Goal: Task Accomplishment & Management: Use online tool/utility

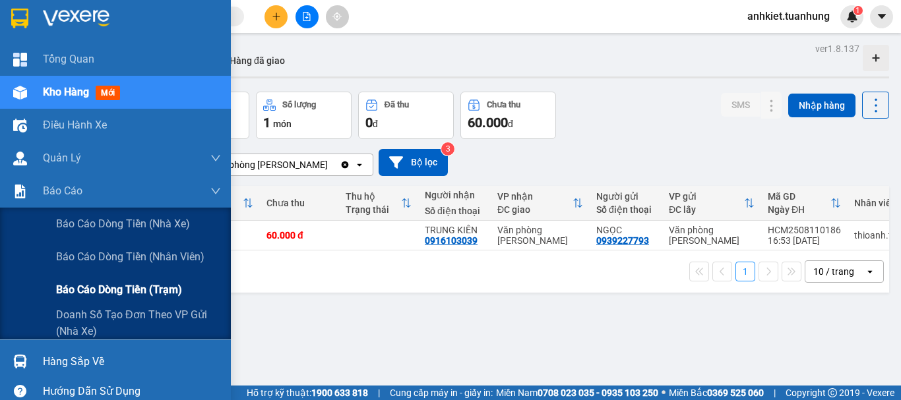
click at [116, 288] on span "Báo cáo dòng tiền (trạm)" at bounding box center [119, 290] width 126 height 16
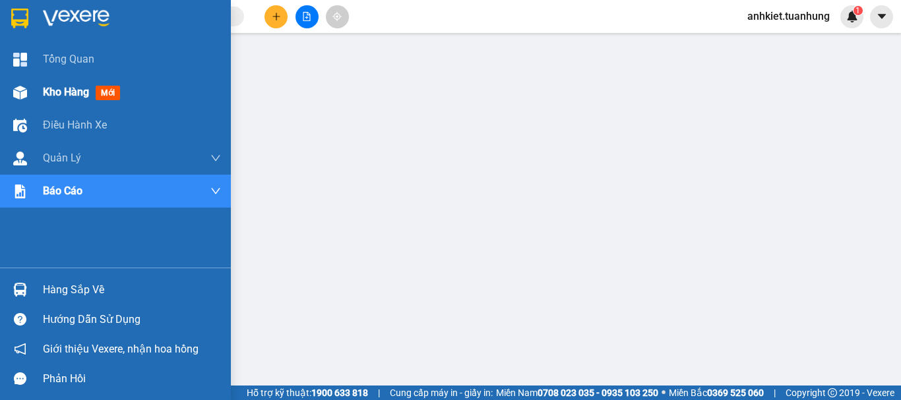
click at [70, 90] on span "Kho hàng" at bounding box center [66, 92] width 46 height 13
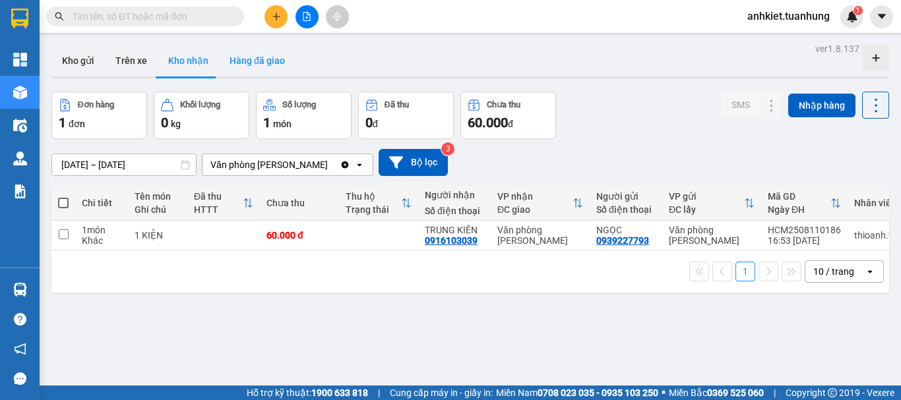
click at [258, 71] on button "Hàng đã giao" at bounding box center [257, 61] width 77 height 32
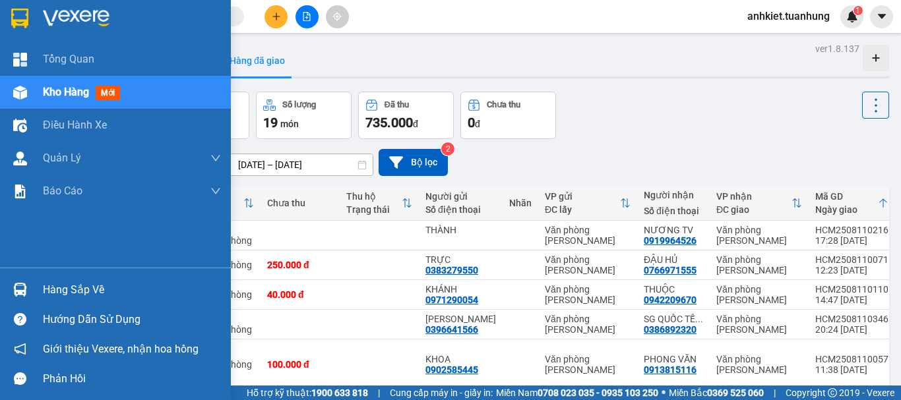
click at [49, 92] on span "Kho hàng" at bounding box center [66, 92] width 46 height 13
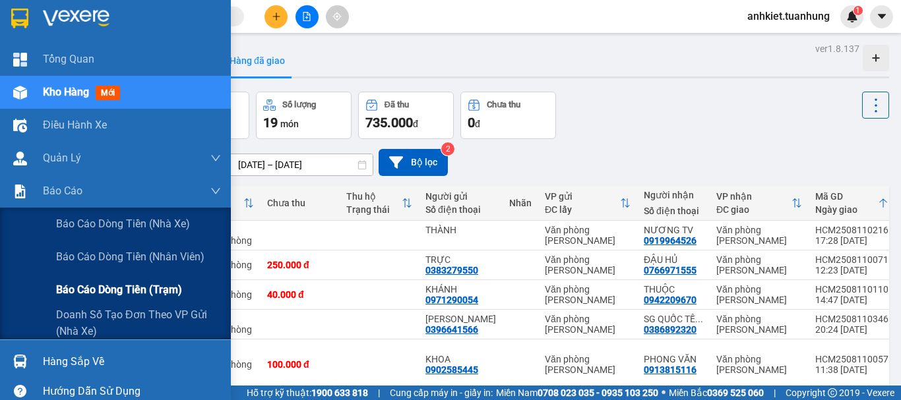
click at [117, 297] on span "Báo cáo dòng tiền (trạm)" at bounding box center [119, 290] width 126 height 16
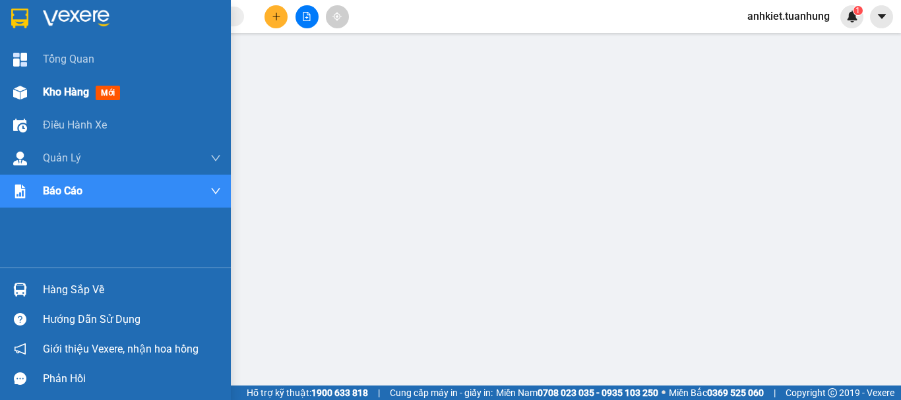
click at [44, 88] on span "Kho hàng" at bounding box center [66, 92] width 46 height 13
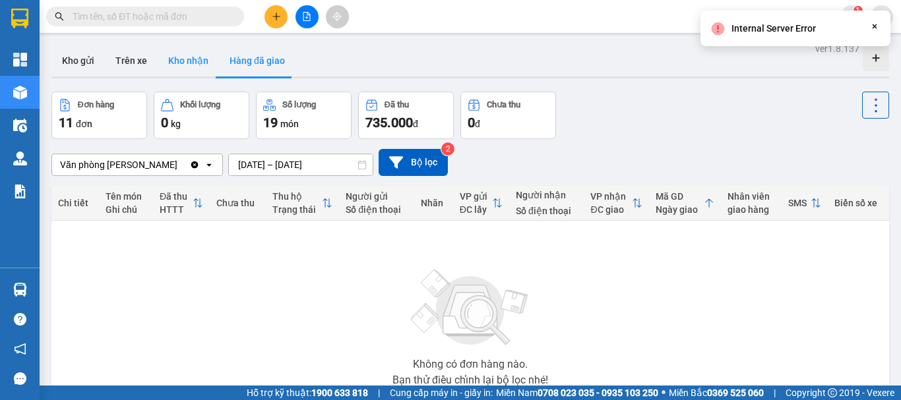
click at [208, 62] on button "Kho nhận" at bounding box center [188, 61] width 61 height 32
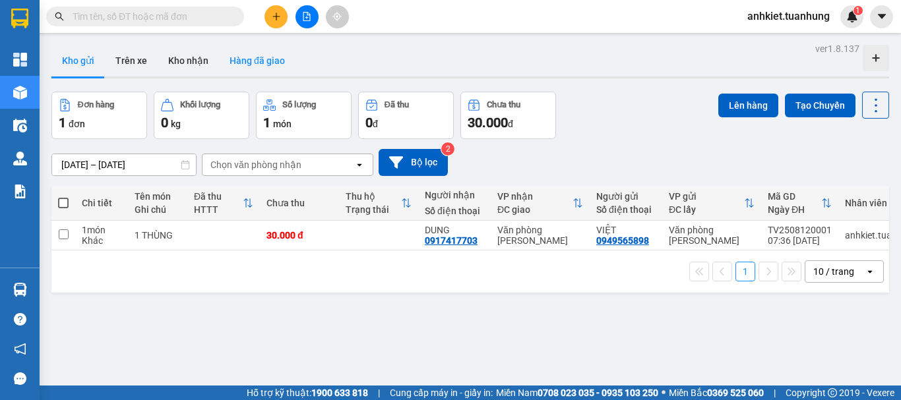
drag, startPoint x: 249, startPoint y: 59, endPoint x: 257, endPoint y: 58, distance: 7.3
click at [250, 59] on button "Hàng đã giao" at bounding box center [257, 61] width 77 height 32
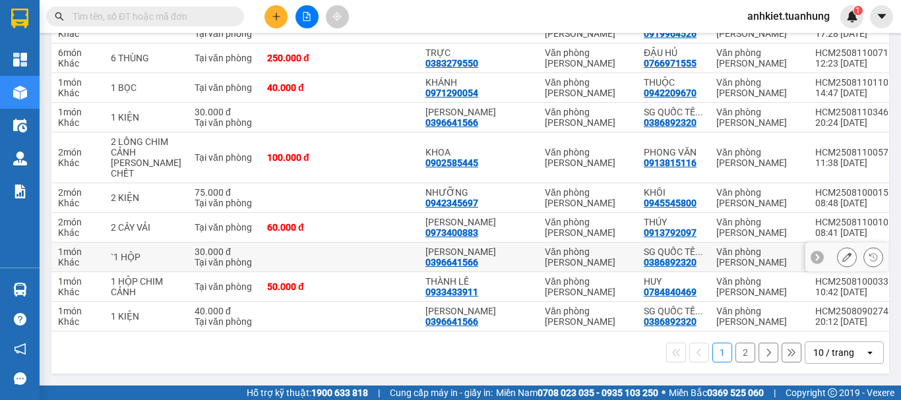
scroll to position [265, 0]
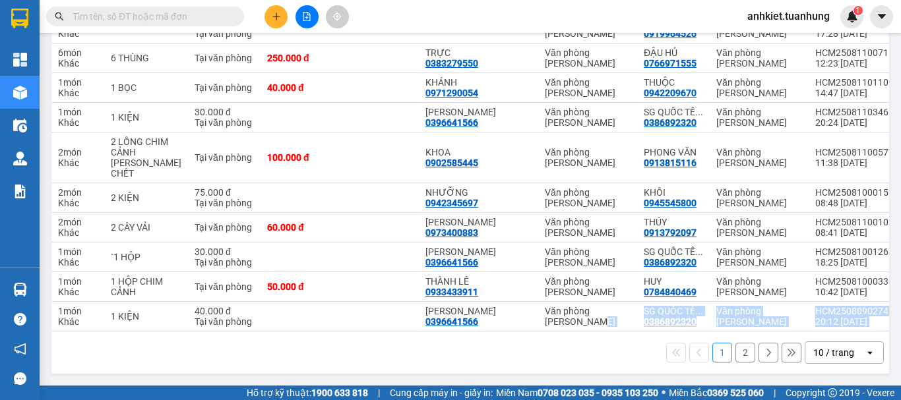
drag, startPoint x: 573, startPoint y: 325, endPoint x: 629, endPoint y: 343, distance: 58.8
click at [639, 340] on div "Chi tiết Tên món Ghi chú Đã thu HTTT Chưa thu Thu hộ Trạng thái Người gửi Số đi…" at bounding box center [470, 176] width 838 height 395
click at [597, 346] on div "1 2 10 / trang open" at bounding box center [470, 353] width 827 height 22
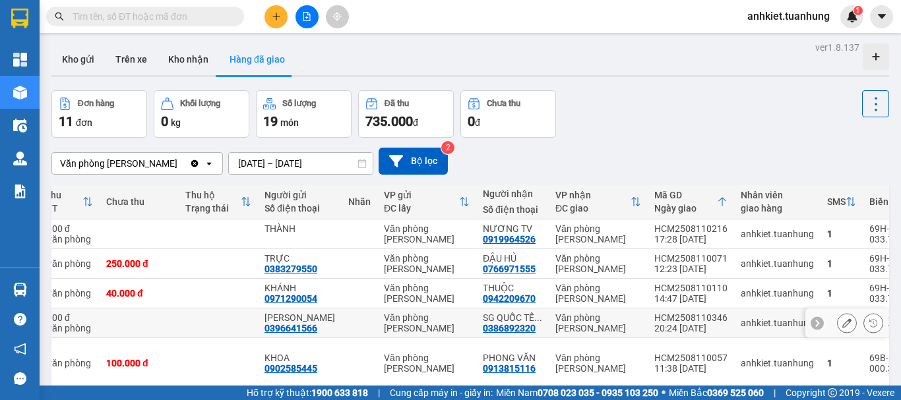
scroll to position [0, 0]
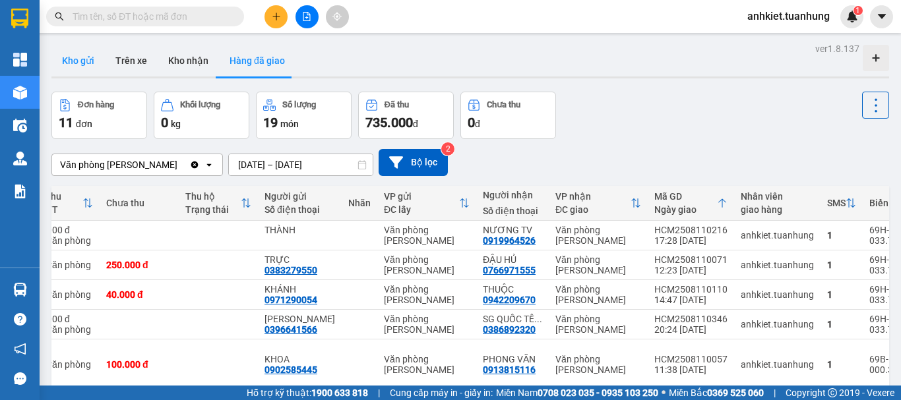
click at [63, 59] on button "Kho gửi" at bounding box center [77, 61] width 53 height 32
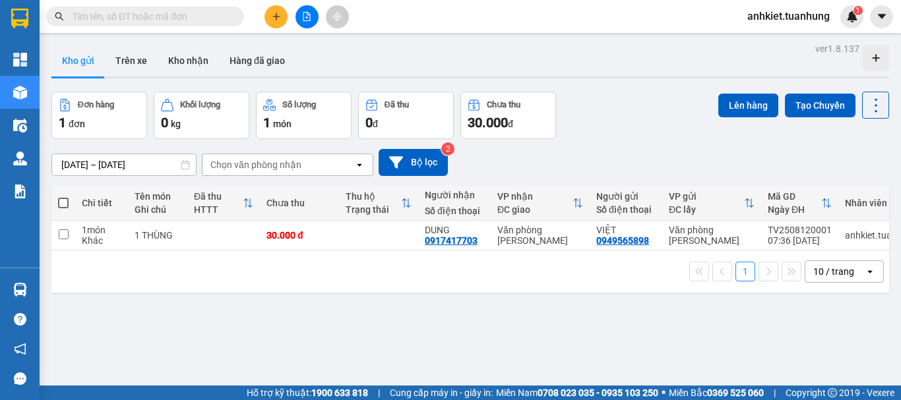
click at [64, 204] on span at bounding box center [63, 203] width 11 height 11
click at [63, 197] on input "checkbox" at bounding box center [63, 197] width 0 height 0
checkbox input "true"
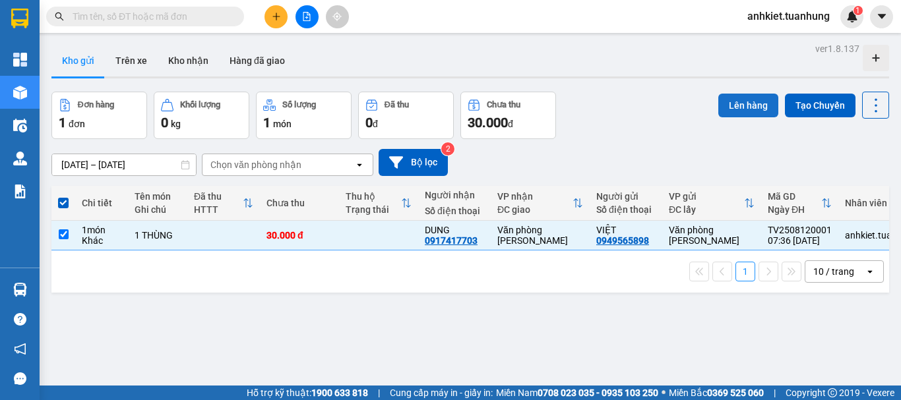
click at [732, 110] on button "Lên hàng" at bounding box center [748, 106] width 60 height 24
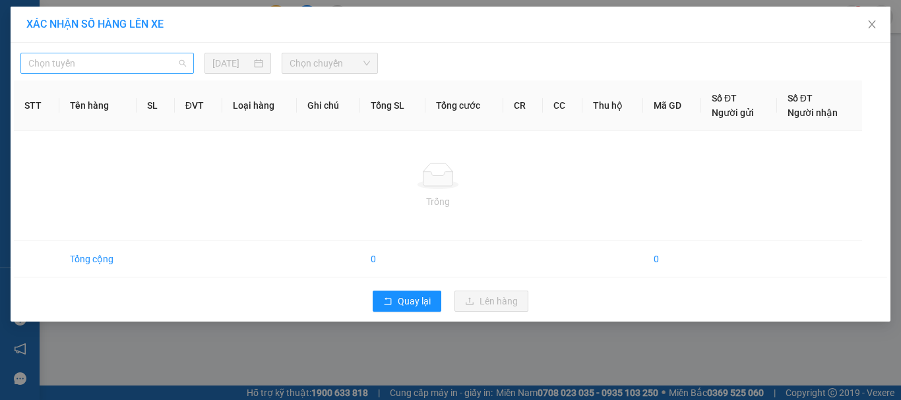
click at [95, 55] on span "Chọn tuyến" at bounding box center [107, 63] width 158 height 20
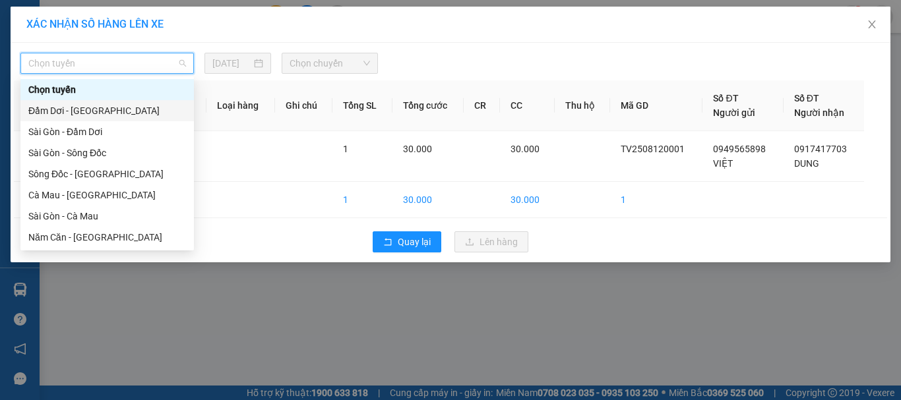
click at [89, 111] on div "Đầm Dơi - Sài Gòn" at bounding box center [107, 111] width 158 height 15
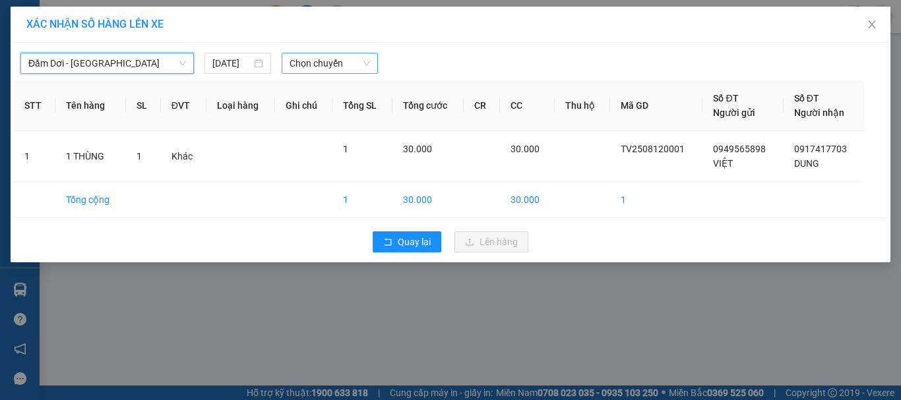
click at [321, 63] on span "Chọn chuyến" at bounding box center [330, 63] width 81 height 20
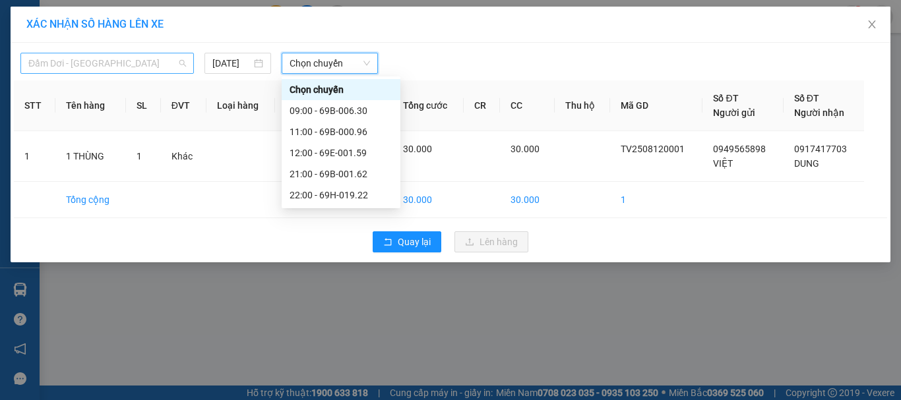
click at [119, 64] on span "Đầm Dơi - Sài Gòn" at bounding box center [107, 63] width 158 height 20
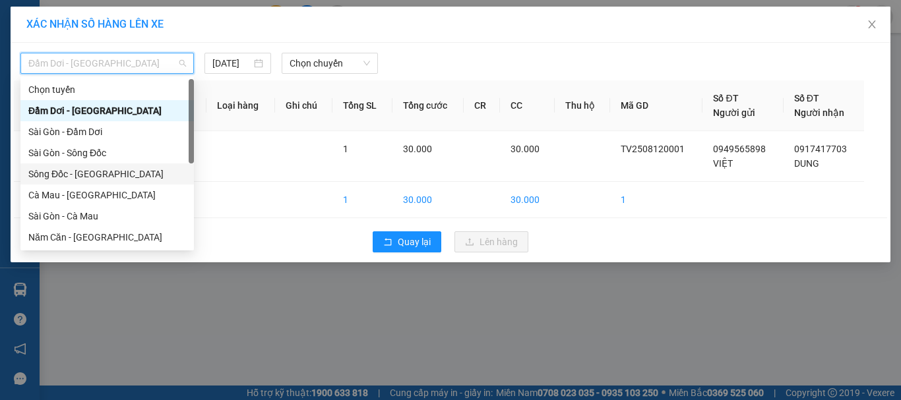
click at [79, 177] on div "Sông Đốc - Sài Gòn" at bounding box center [107, 174] width 158 height 15
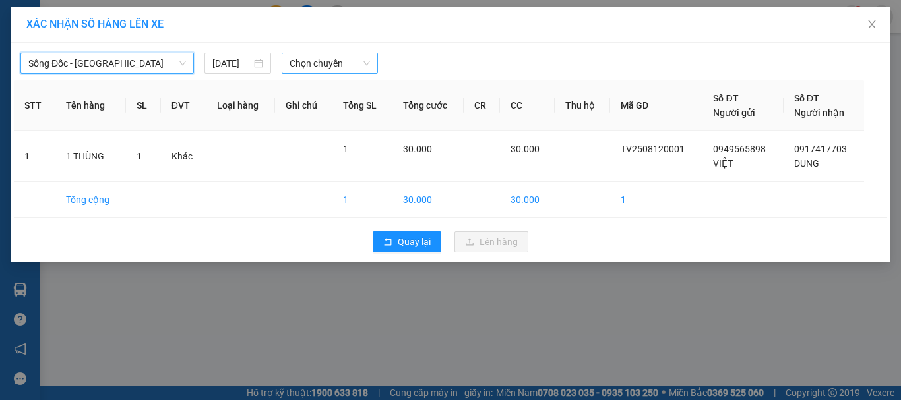
click at [311, 71] on span "Chọn chuyến" at bounding box center [330, 63] width 81 height 20
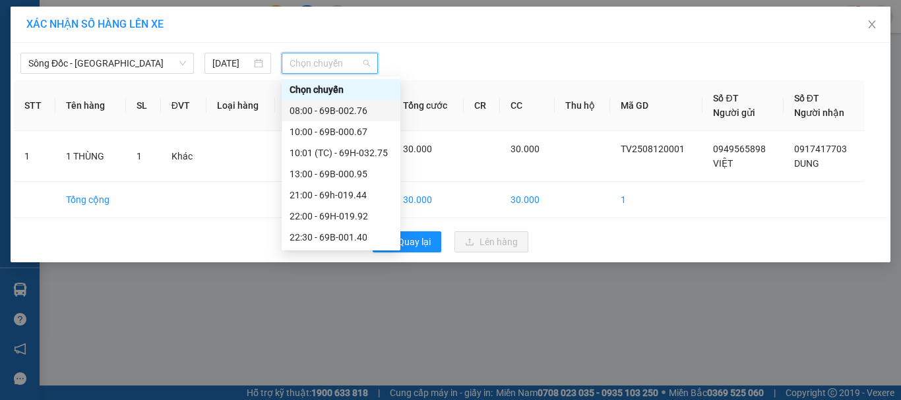
click at [323, 108] on div "08:00 - 69B-002.76" at bounding box center [341, 111] width 103 height 15
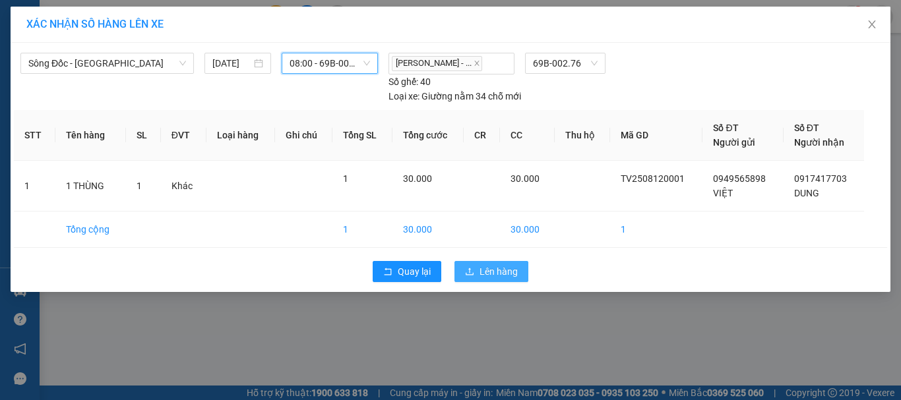
click at [493, 274] on span "Lên hàng" at bounding box center [499, 272] width 38 height 15
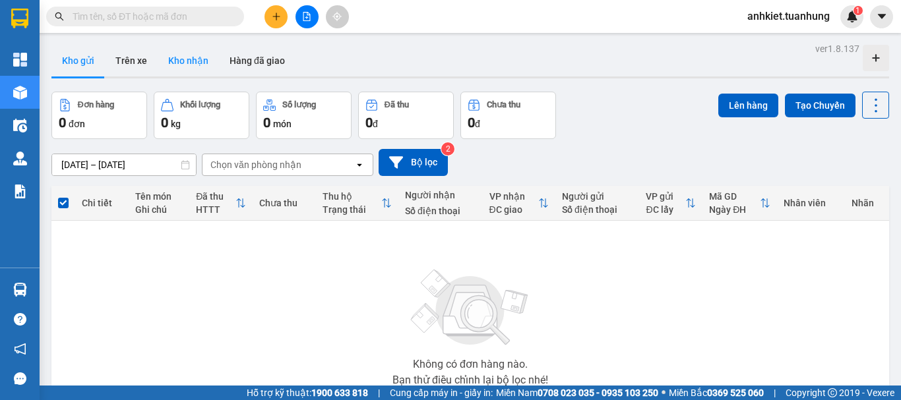
click at [182, 49] on button "Kho nhận" at bounding box center [188, 61] width 61 height 32
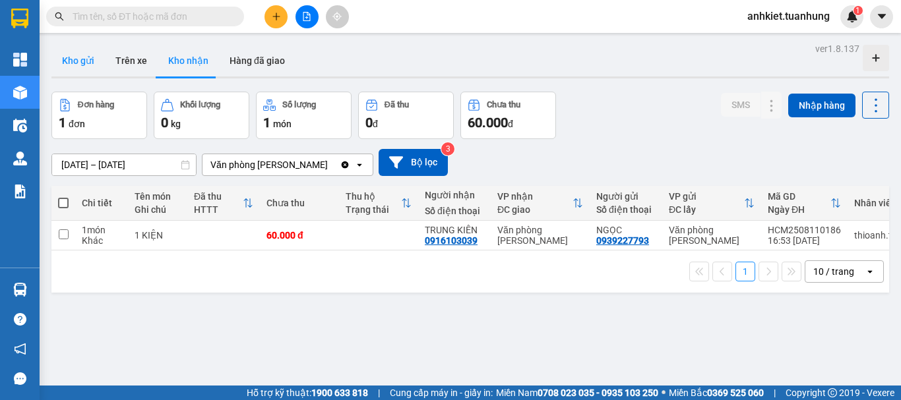
click at [91, 51] on button "Kho gửi" at bounding box center [77, 61] width 53 height 32
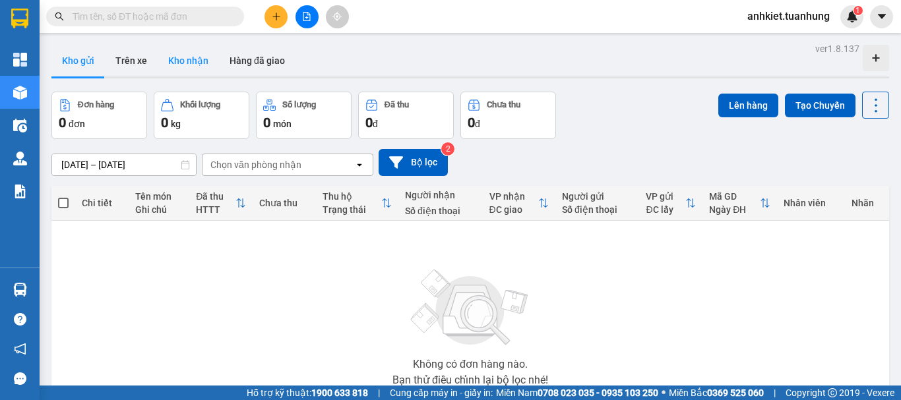
click at [188, 65] on button "Kho nhận" at bounding box center [188, 61] width 61 height 32
